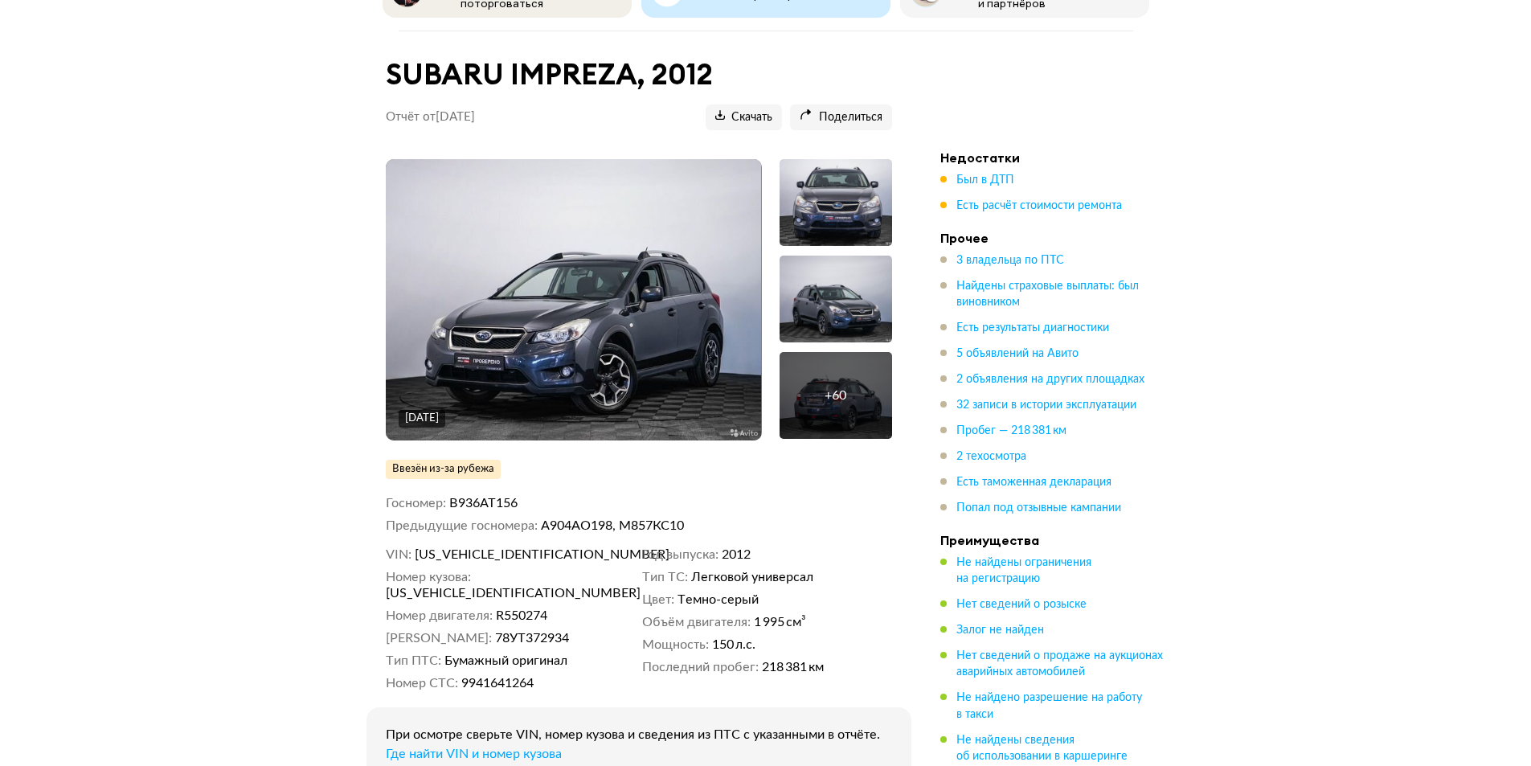
scroll to position [161, 0]
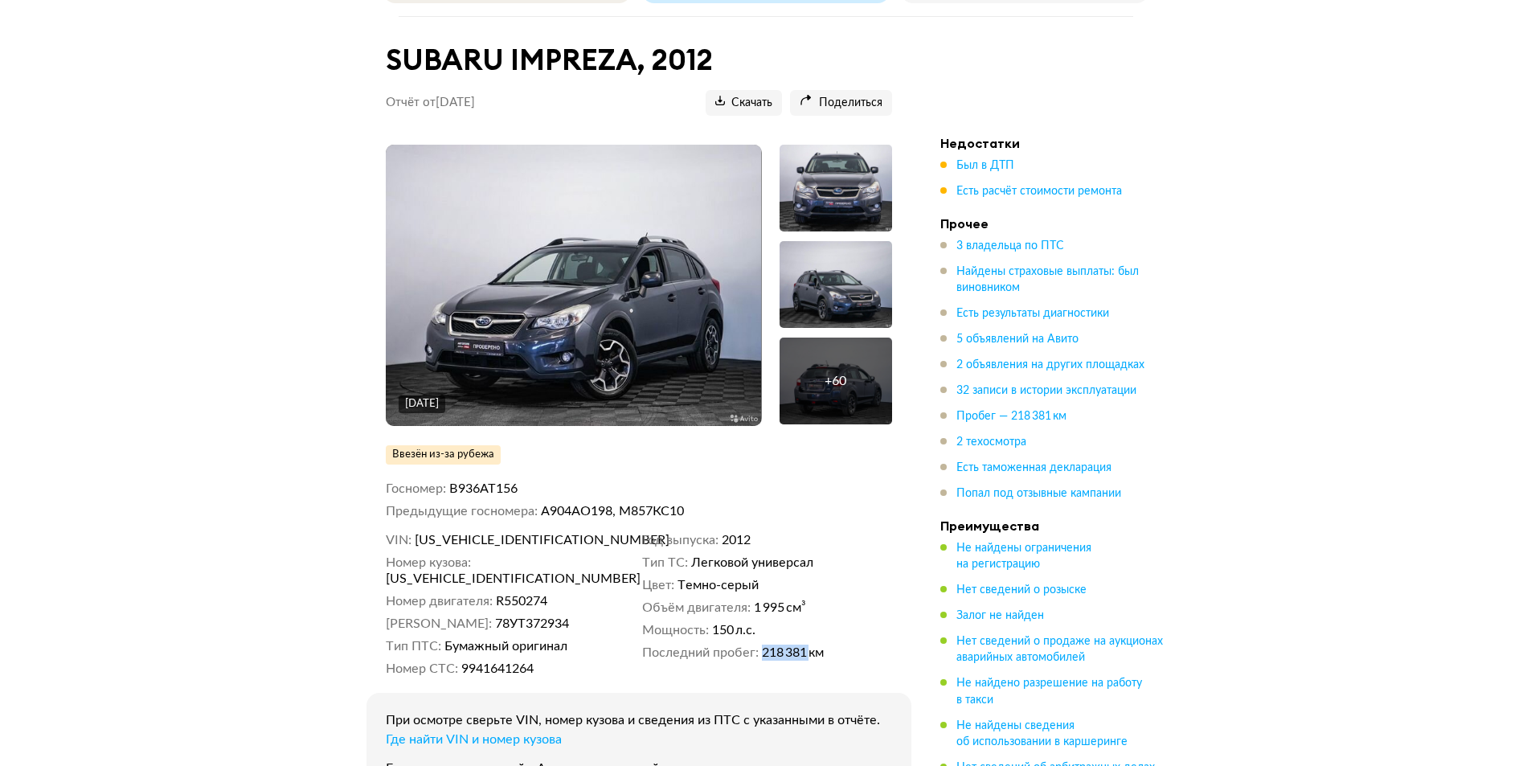
drag, startPoint x: 757, startPoint y: 644, endPoint x: 818, endPoint y: 647, distance: 61.2
click at [817, 649] on dl "Последний пробег 218 381 км" at bounding box center [767, 653] width 250 height 16
click at [833, 631] on dd "150 л.с." at bounding box center [802, 630] width 180 height 16
drag, startPoint x: 711, startPoint y: 620, endPoint x: 744, endPoint y: 620, distance: 33.0
click at [740, 624] on dl "Мощность 150 л.с." at bounding box center [767, 630] width 250 height 16
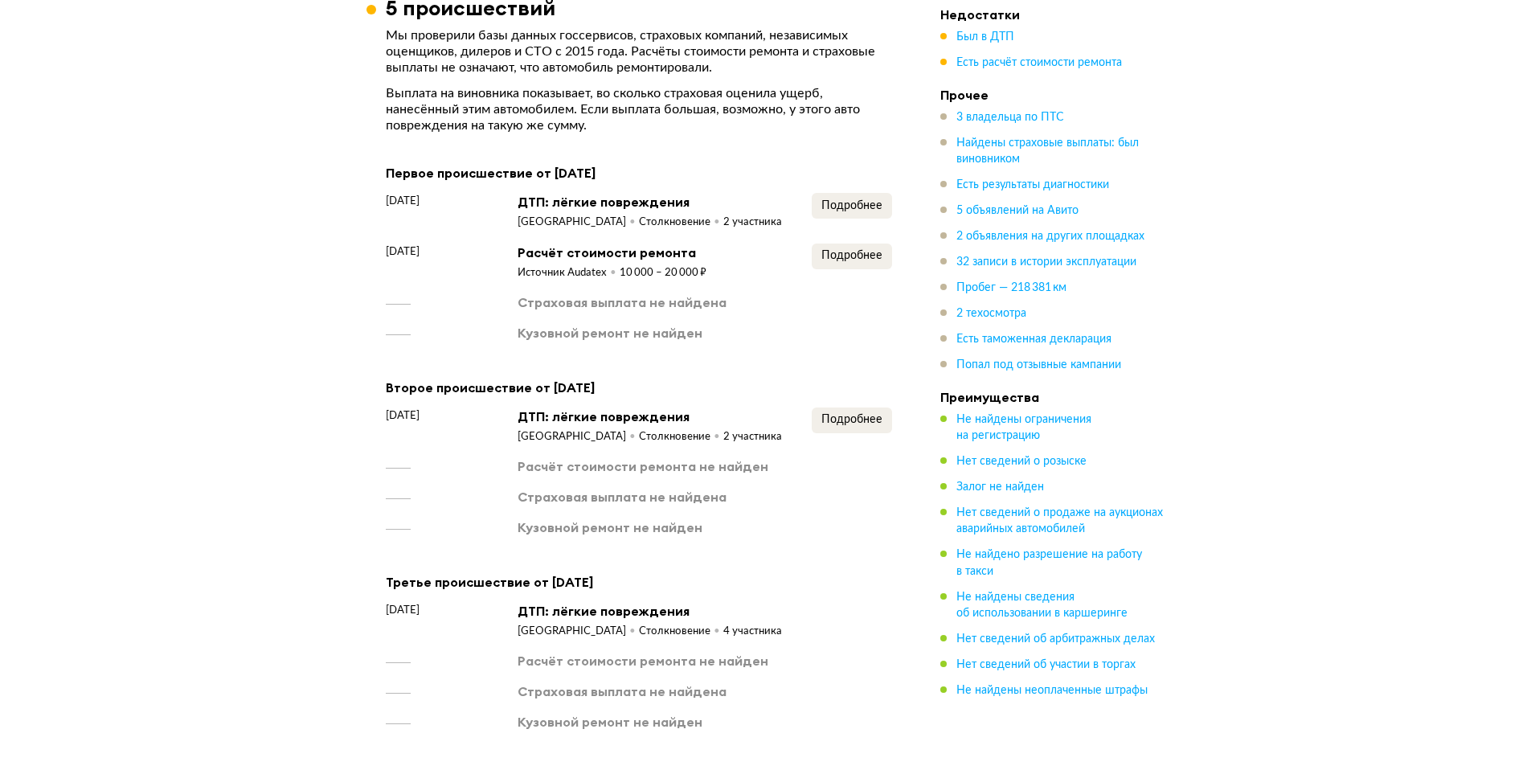
scroll to position [1768, 0]
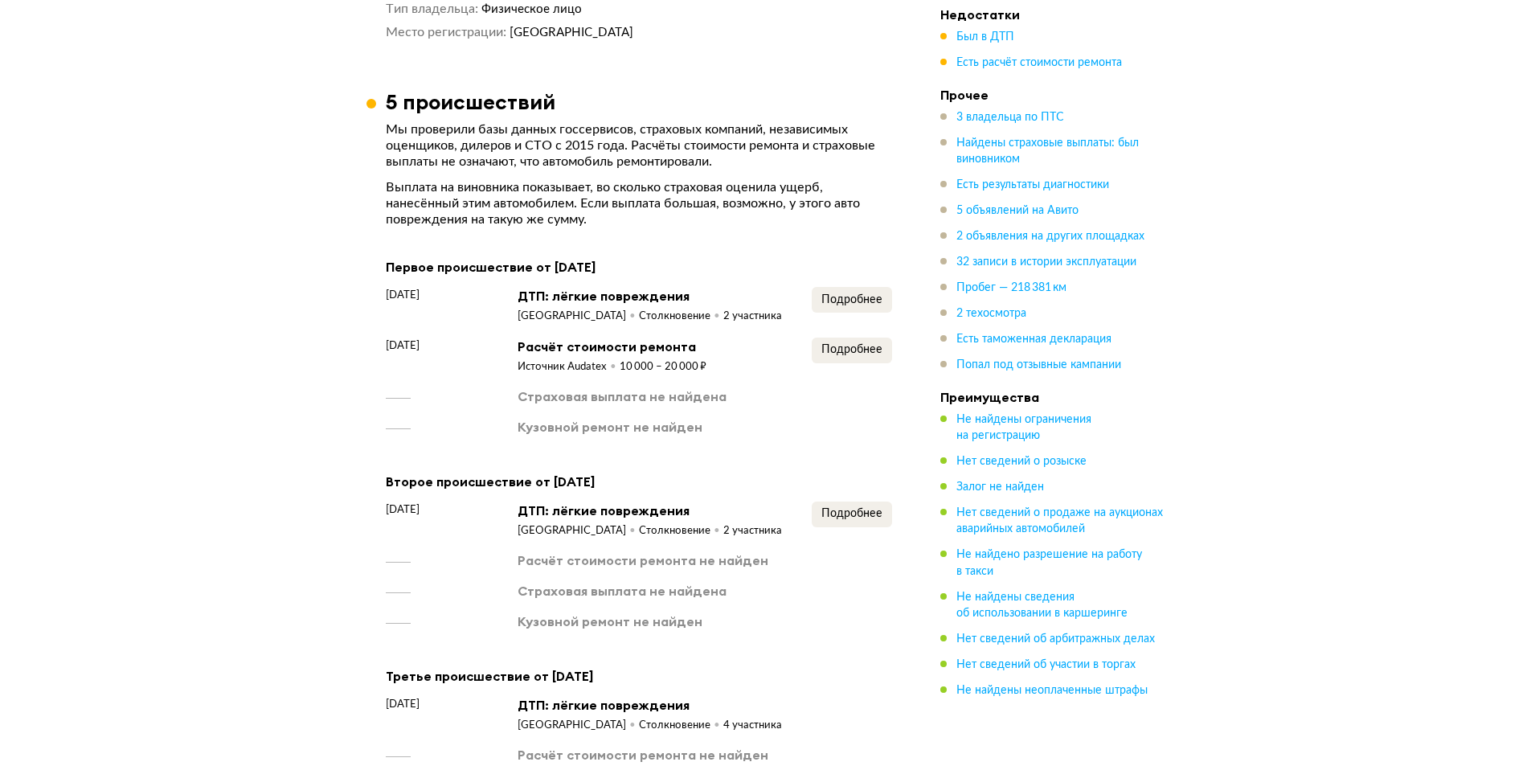
drag, startPoint x: 481, startPoint y: 305, endPoint x: 653, endPoint y: 310, distance: 172.1
click at [652, 310] on div "[DATE] ДТП: лёгкие повреждения Республика [PERSON_NAME] 2 участника Подробнее" at bounding box center [639, 305] width 506 height 37
click at [762, 387] on div "Страховая выплата не найдена" at bounding box center [639, 396] width 506 height 18
drag, startPoint x: 495, startPoint y: 526, endPoint x: 577, endPoint y: 522, distance: 82.1
click at [573, 524] on div "[DATE] ДТП: лёгкие повреждения [GEOGRAPHIC_DATA] Столкновение 2 участника Подро…" at bounding box center [639, 520] width 506 height 37
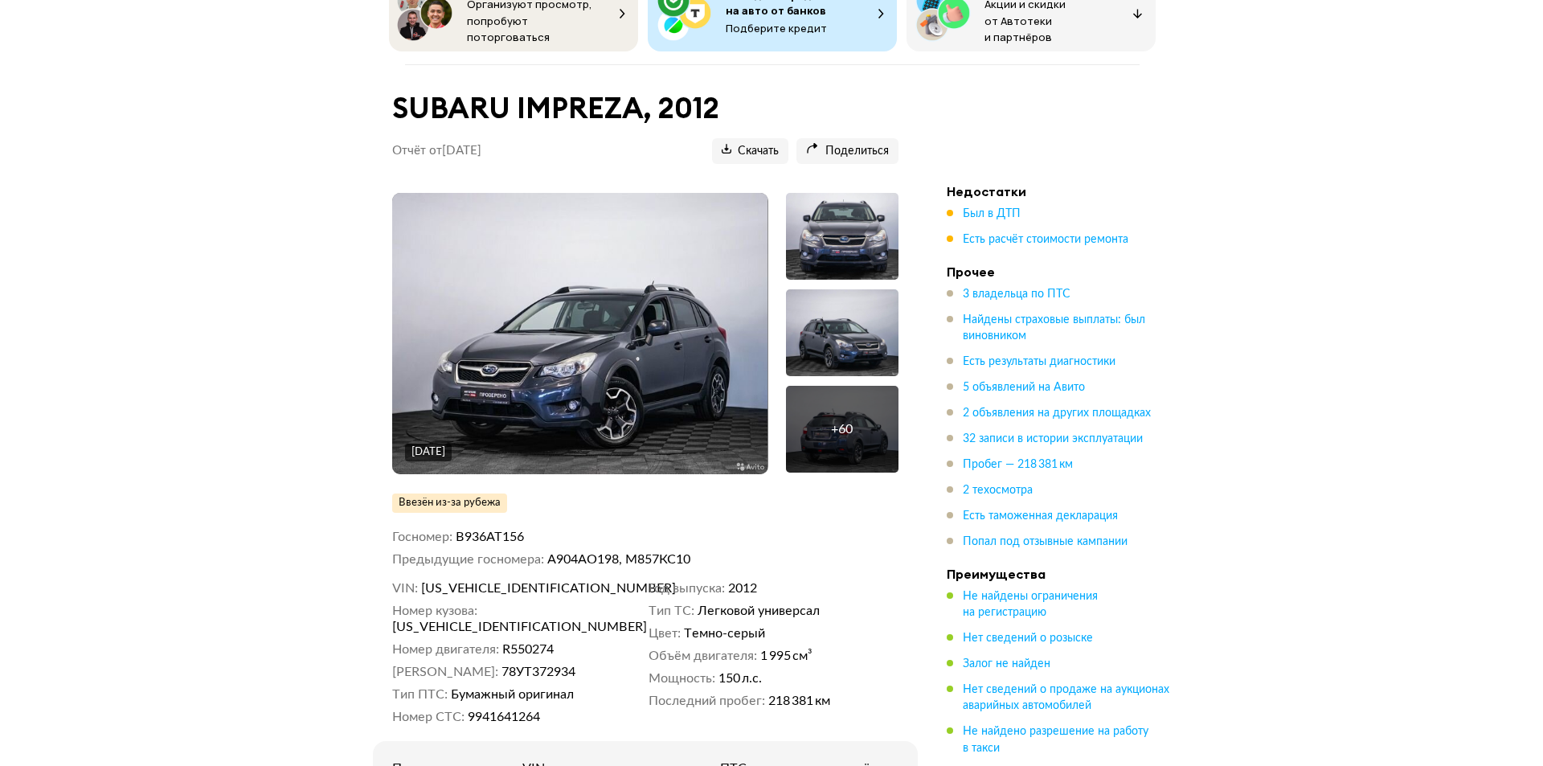
scroll to position [0, 0]
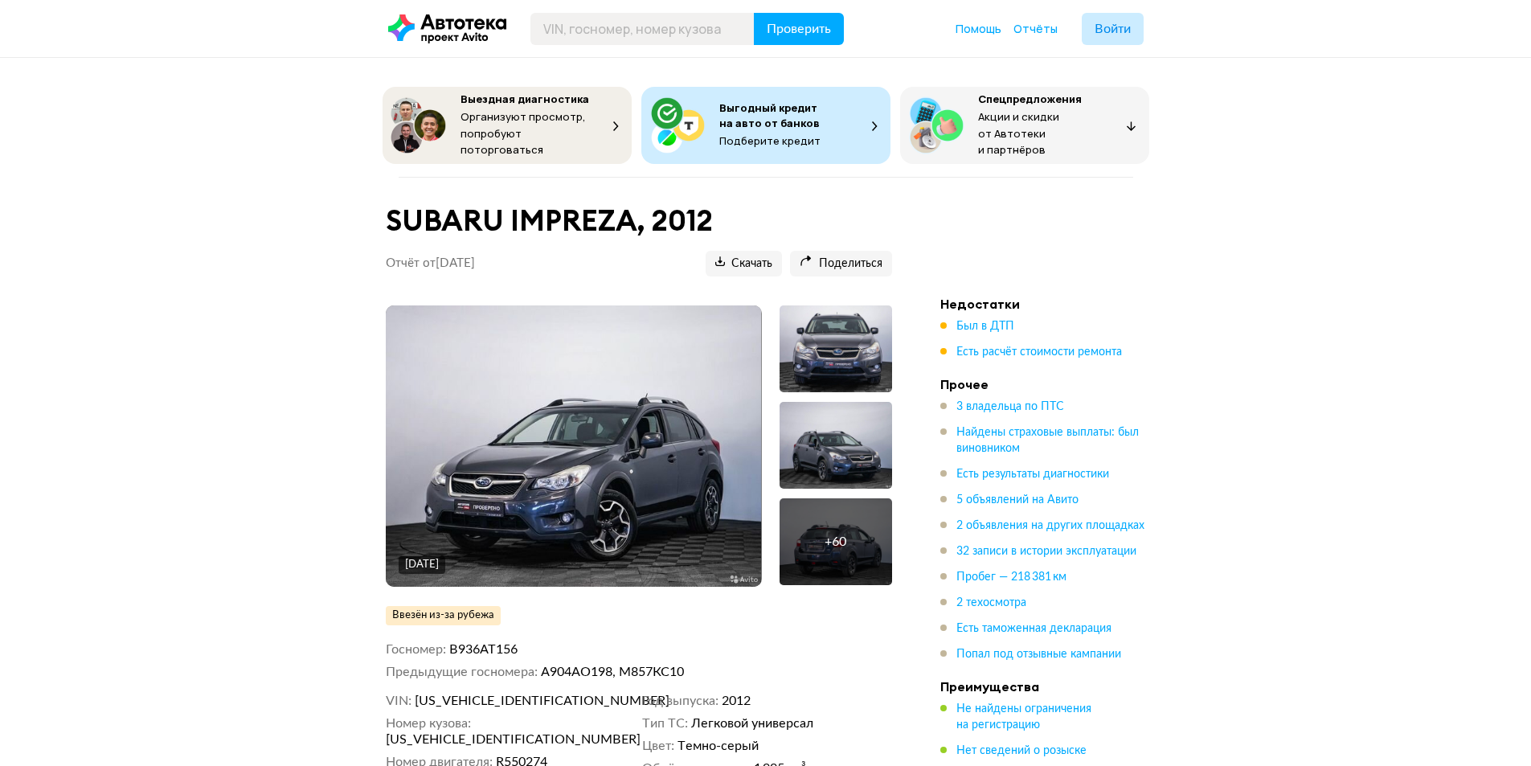
click at [831, 539] on div "+ 60" at bounding box center [836, 542] width 22 height 16
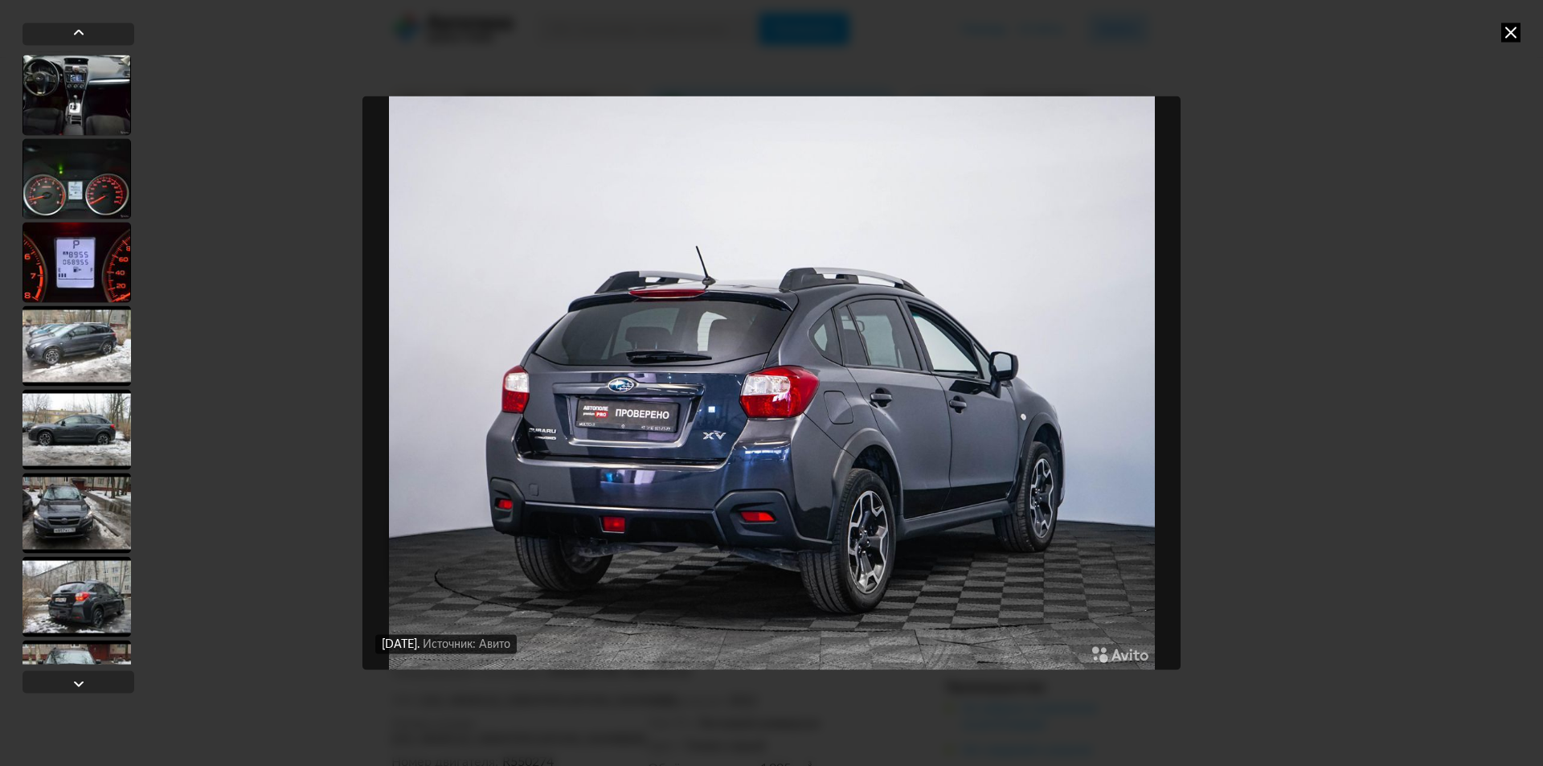
scroll to position [3054, 0]
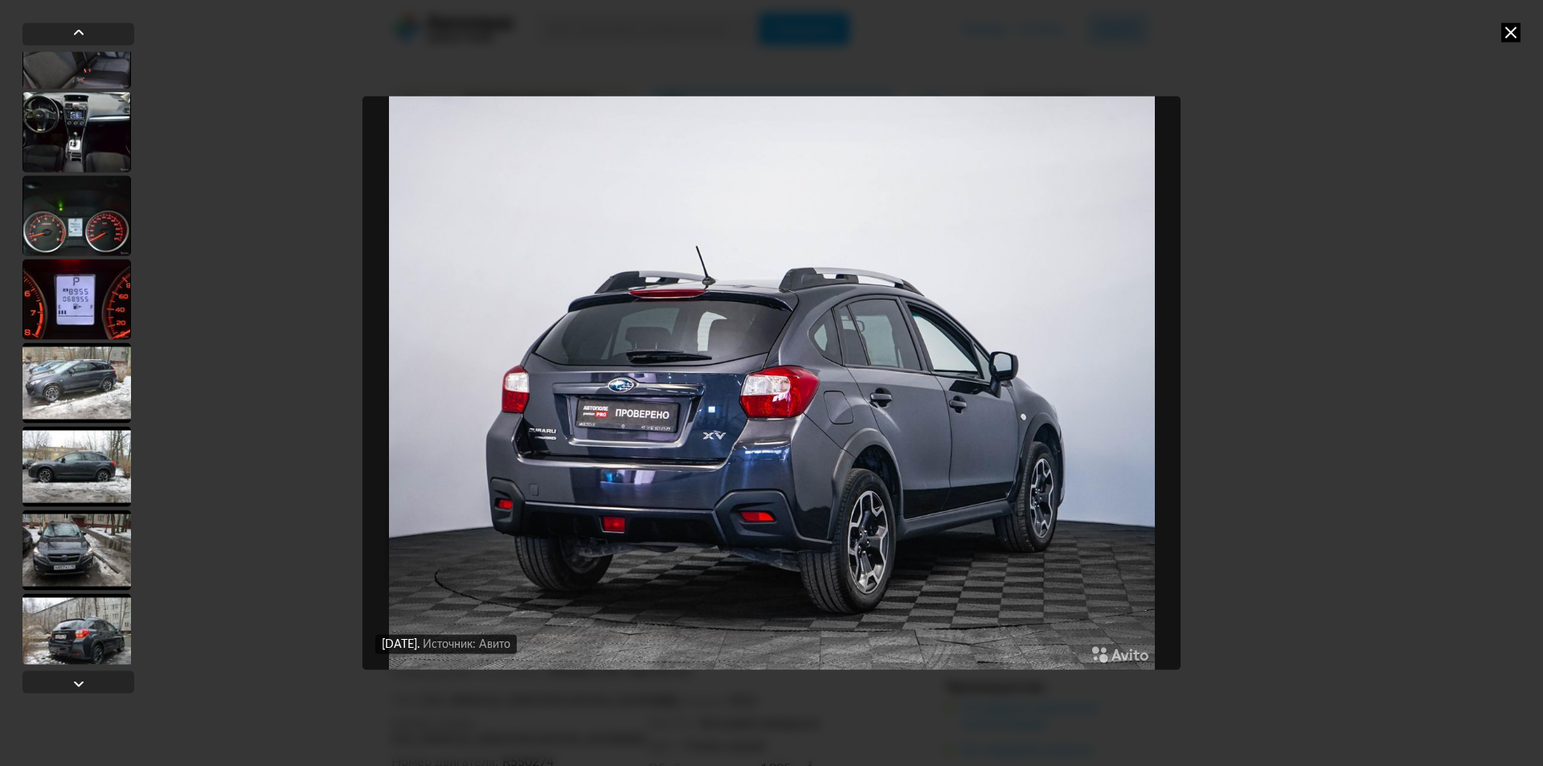
click at [85, 323] on div at bounding box center [77, 299] width 108 height 80
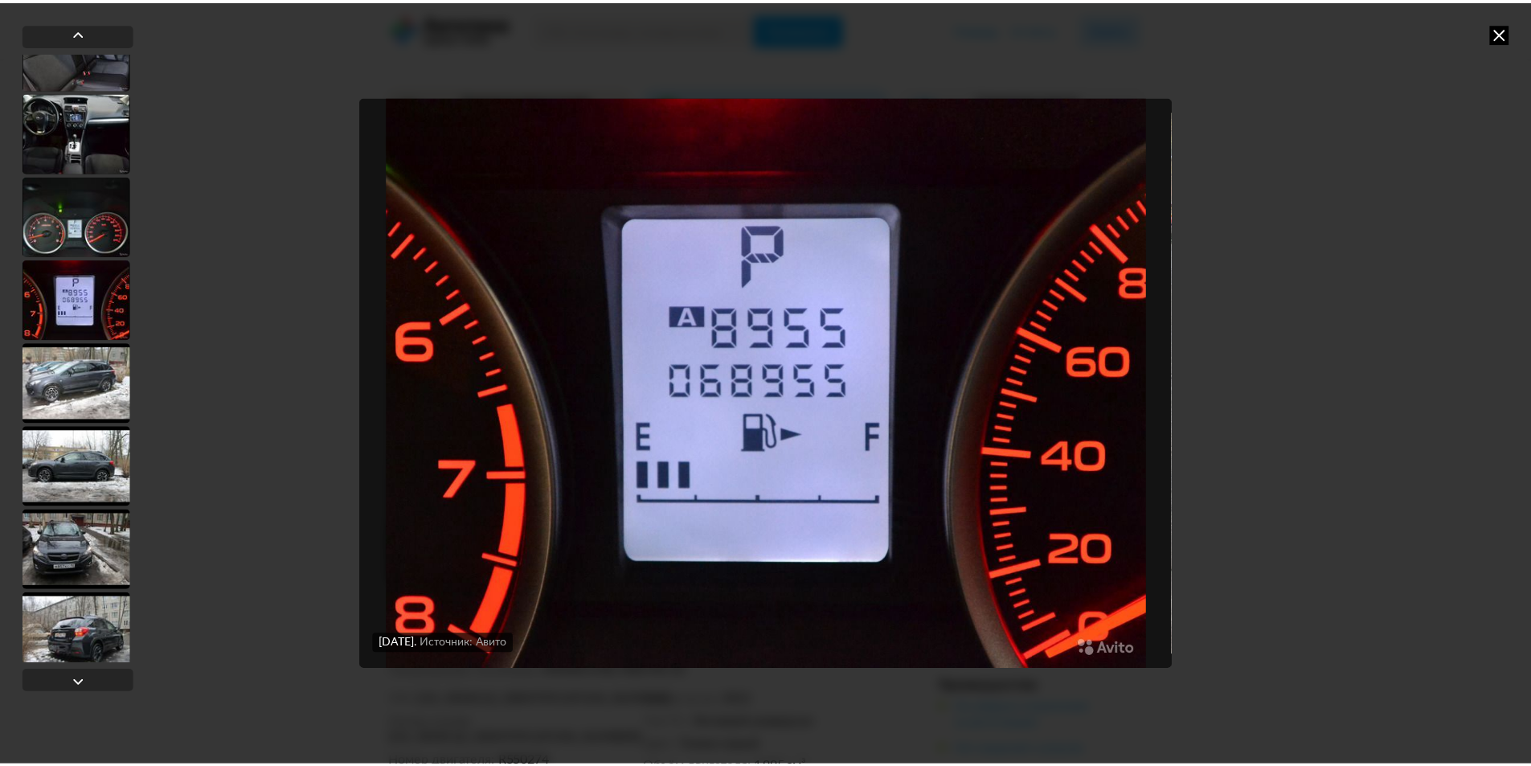
scroll to position [3052, 0]
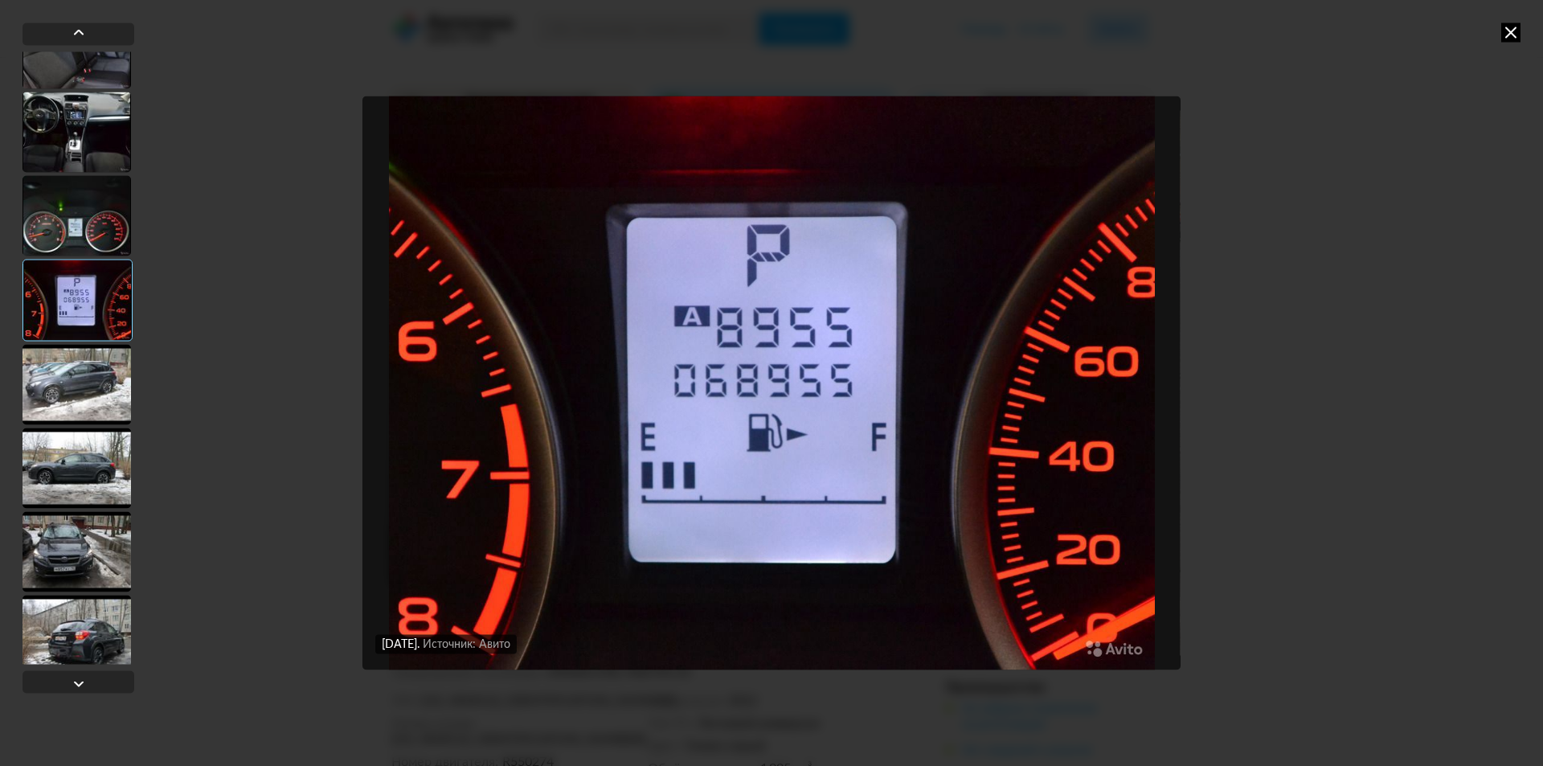
click at [1345, 188] on div "[DATE] Источник: Авито [DATE] Источник: Авито [DATE] Источник: Авито [DATE] Ист…" at bounding box center [771, 383] width 1543 height 766
click at [1513, 36] on icon at bounding box center [1510, 32] width 19 height 19
